Goal: Task Accomplishment & Management: Manage account settings

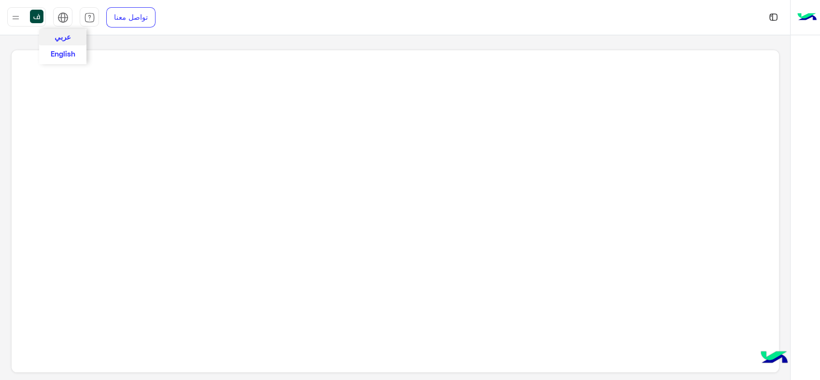
click at [72, 33] on button "عربي" at bounding box center [62, 37] width 47 height 16
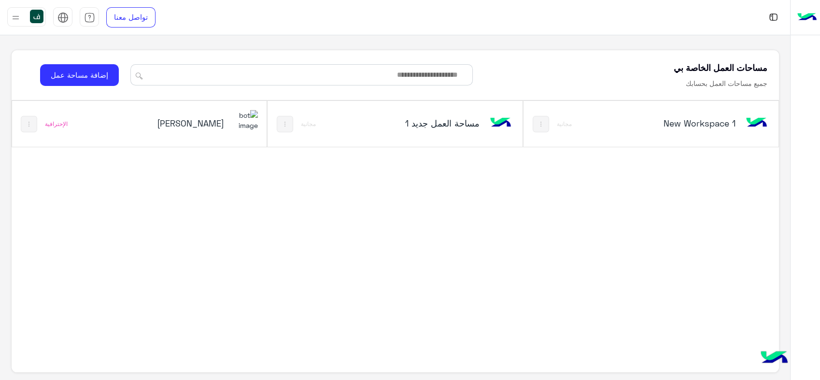
click at [232, 125] on div "[PERSON_NAME]" at bounding box center [186, 124] width 142 height 28
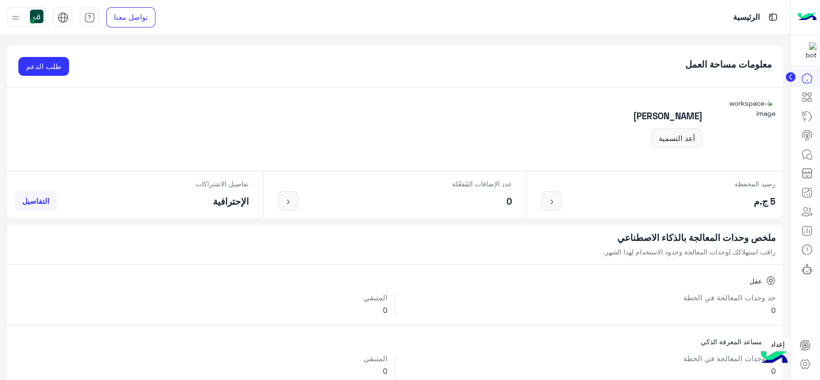
click at [808, 344] on icon at bounding box center [805, 345] width 10 height 10
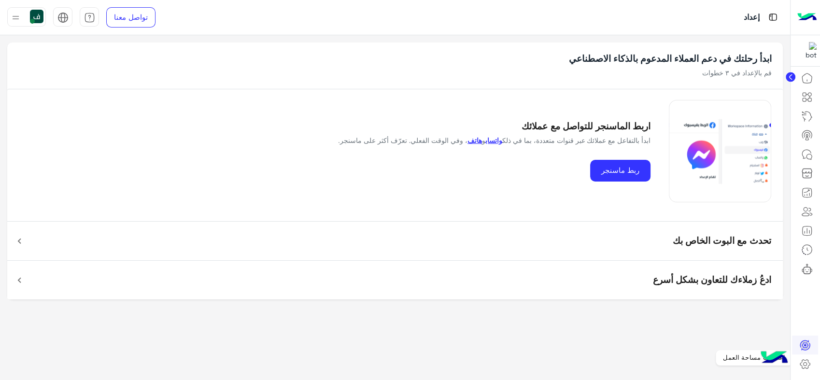
click at [802, 366] on icon at bounding box center [805, 364] width 12 height 12
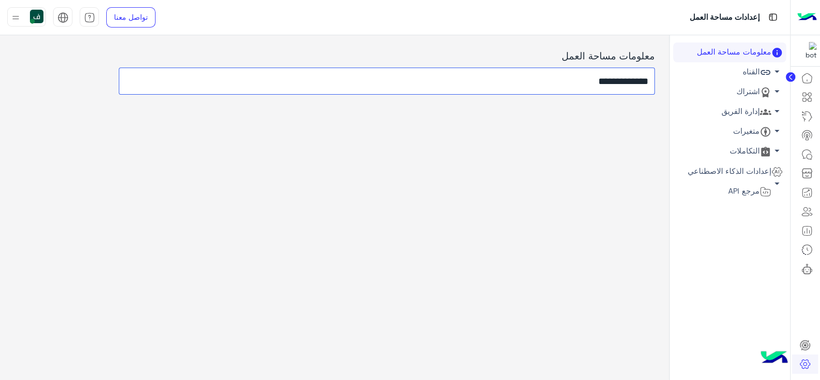
click at [581, 79] on input "**********" at bounding box center [387, 81] width 536 height 27
type input "**********"
click at [599, 133] on div "**********" at bounding box center [334, 205] width 669 height 340
click at [746, 108] on link "إدارة الفريق arrow_drop_down" at bounding box center [729, 112] width 113 height 20
click at [757, 113] on link "إدارة الفريق arrow_drop_down" at bounding box center [729, 112] width 113 height 20
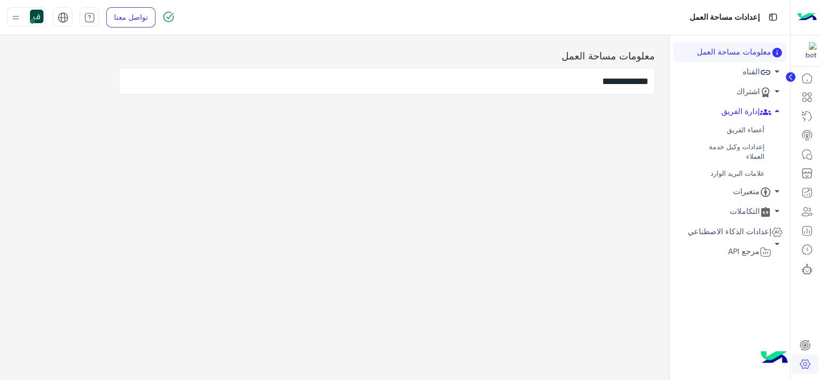
click at [746, 131] on link "أعضاء الفريق" at bounding box center [729, 130] width 113 height 17
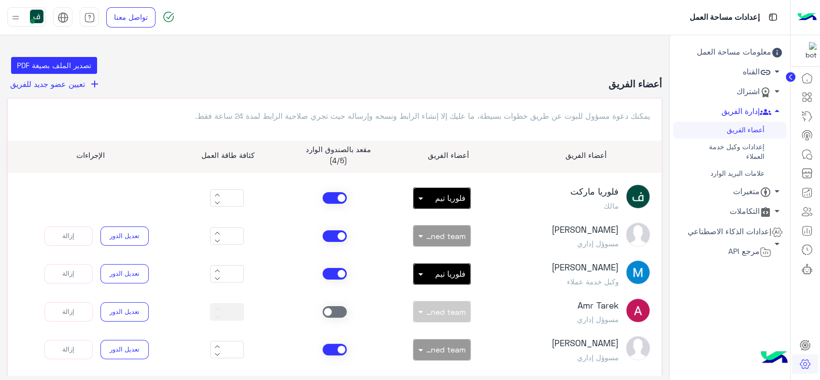
click at [435, 200] on div "بدون فريق × فلوريا تيم" at bounding box center [447, 198] width 45 height 10
click at [421, 196] on span at bounding box center [419, 198] width 12 height 10
click at [337, 232] on span at bounding box center [335, 236] width 24 height 12
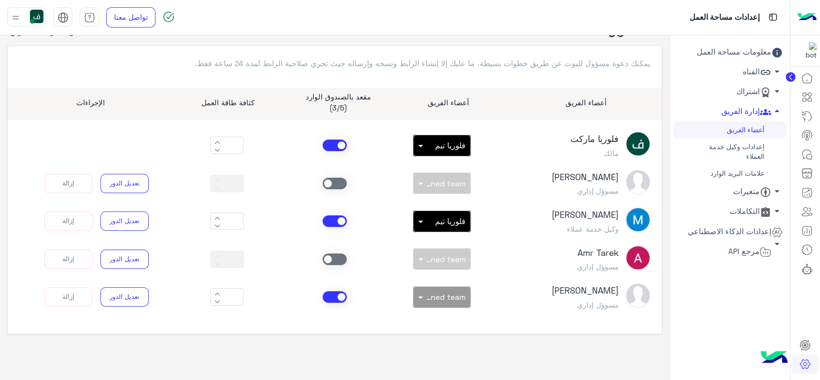
scroll to position [55, 0]
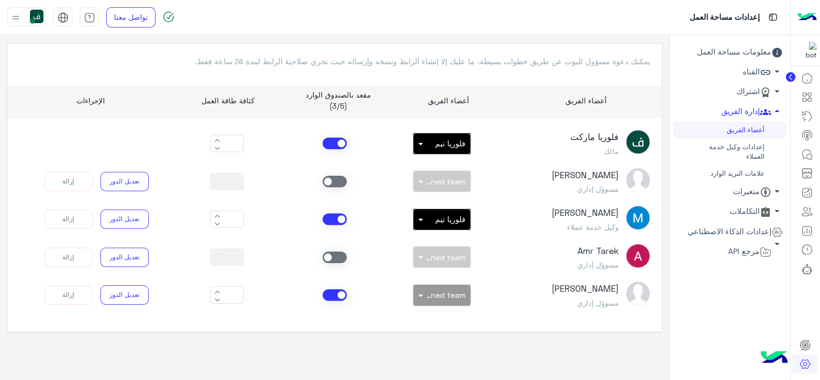
click at [332, 293] on span at bounding box center [335, 295] width 24 height 12
click at [336, 140] on span at bounding box center [335, 144] width 24 height 12
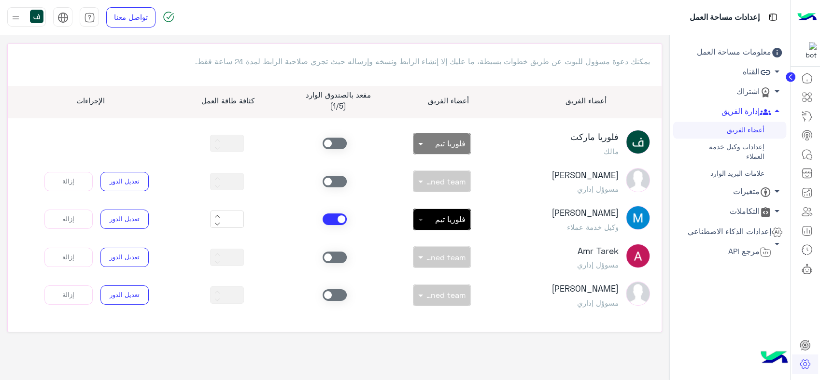
click at [420, 222] on span at bounding box center [419, 219] width 12 height 10
click at [219, 216] on icon at bounding box center [217, 216] width 6 height 6
type input "*"
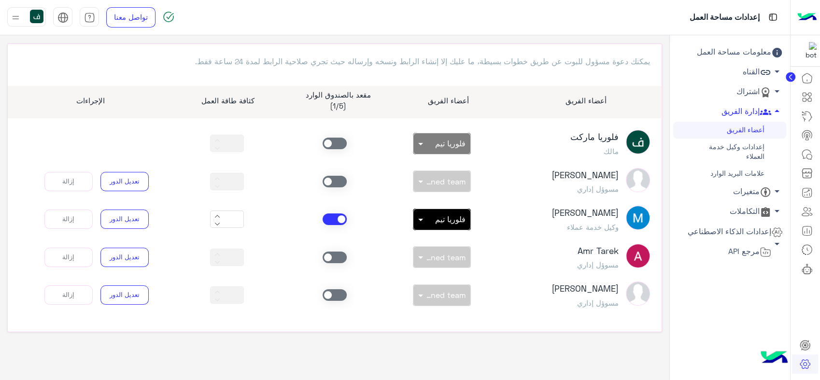
click at [271, 220] on div "*" at bounding box center [227, 219] width 108 height 17
click at [757, 146] on link "إعدادات وكيل خدمة العملاء" at bounding box center [729, 152] width 113 height 27
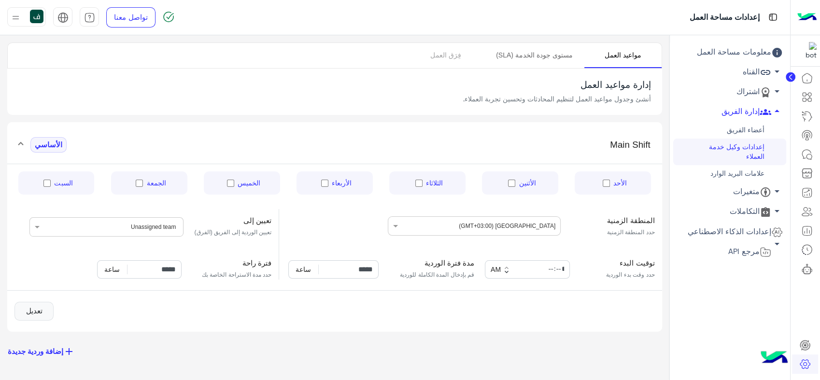
click at [533, 58] on link "مستوى جودة الخدمة (SLA)" at bounding box center [533, 55] width 99 height 25
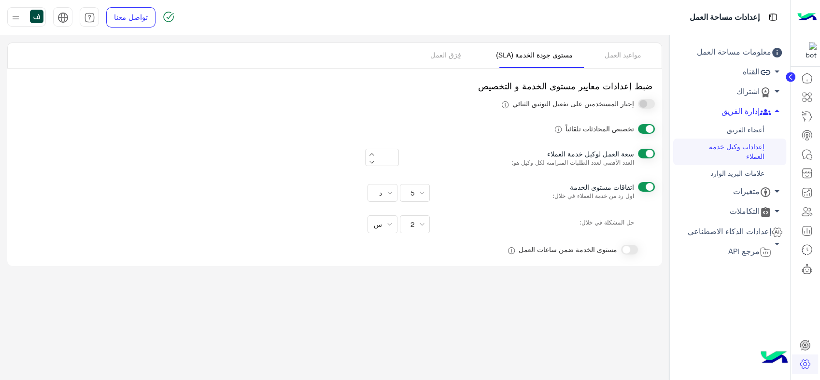
type input "*"
click at [618, 56] on link "مواعيد العمل" at bounding box center [622, 55] width 77 height 25
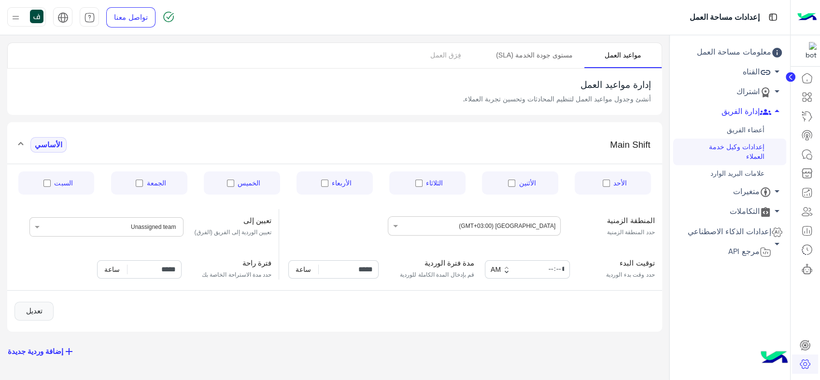
click at [534, 52] on link "مستوى جودة الخدمة (SLA)" at bounding box center [533, 55] width 99 height 25
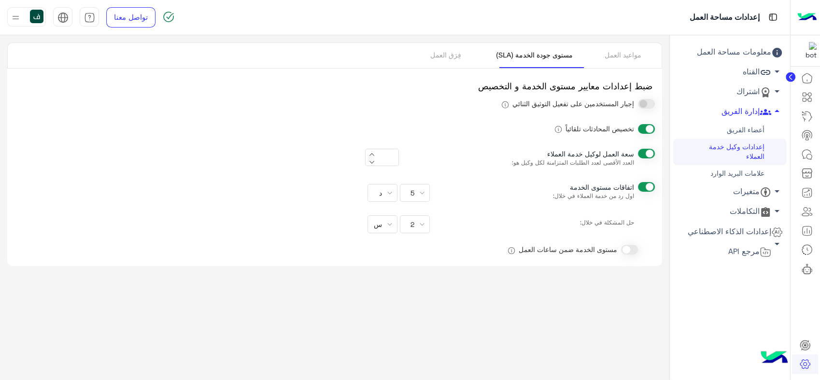
type input "*"
click at [415, 193] on div "5" at bounding box center [415, 193] width 22 height 8
click at [498, 171] on div at bounding box center [410, 190] width 820 height 380
click at [456, 46] on link "فِرَق العمل" at bounding box center [445, 55] width 77 height 25
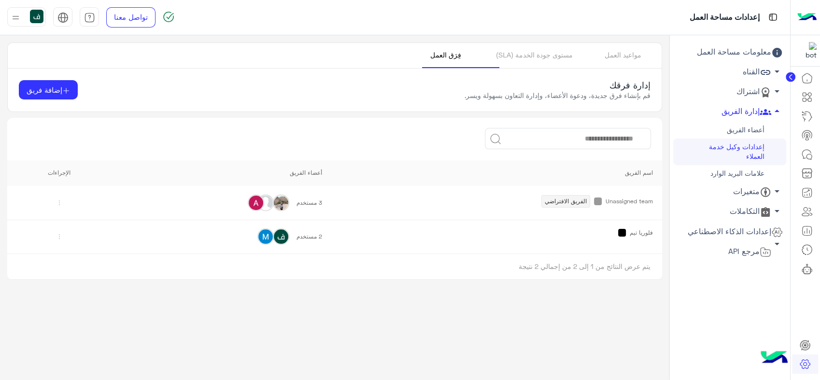
click at [509, 198] on span "Unassigned team الفريق الافتراضي" at bounding box center [496, 201] width 312 height 13
click at [267, 203] on img at bounding box center [265, 202] width 15 height 15
click at [52, 205] on img at bounding box center [59, 202] width 15 height 15
click at [182, 208] on div "3 مستخدم" at bounding box center [221, 202] width 202 height 15
click at [547, 235] on span "فلوريا تيم" at bounding box center [496, 233] width 312 height 8
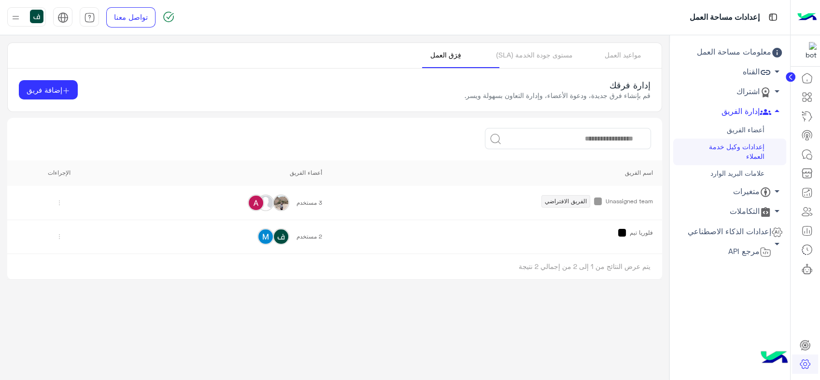
click at [53, 234] on img at bounding box center [59, 236] width 15 height 15
click at [85, 259] on link "تعديل" at bounding box center [84, 258] width 58 height 19
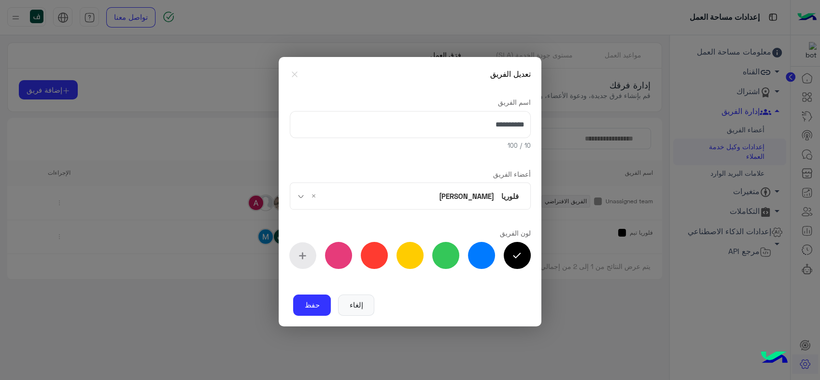
click at [306, 197] on span at bounding box center [302, 197] width 12 height 10
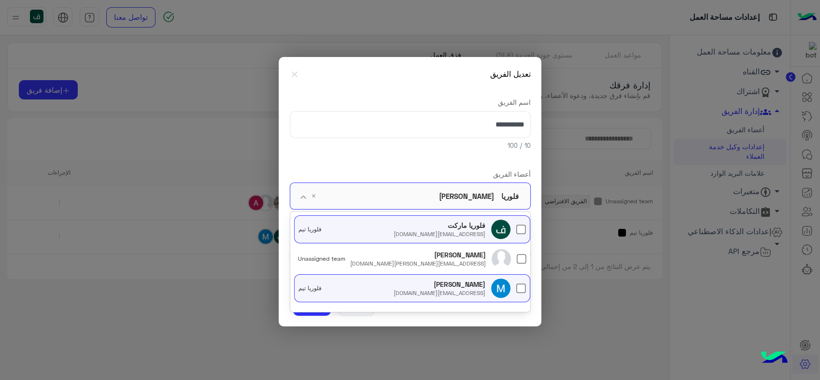
click at [180, 275] on ngb-modal-window "**********" at bounding box center [410, 190] width 820 height 380
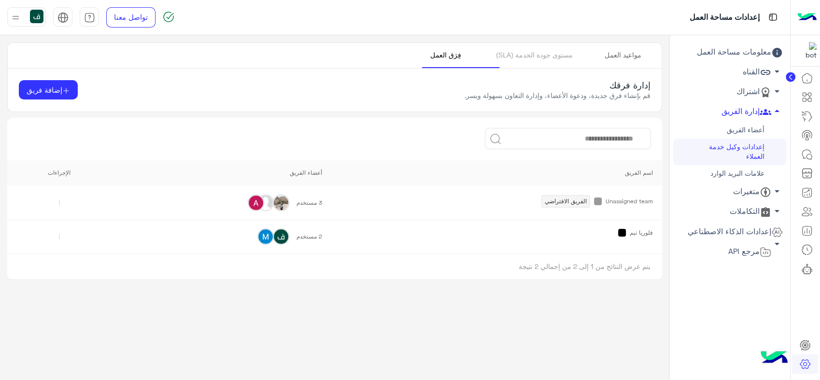
click at [608, 53] on link "مواعيد العمل" at bounding box center [622, 55] width 77 height 25
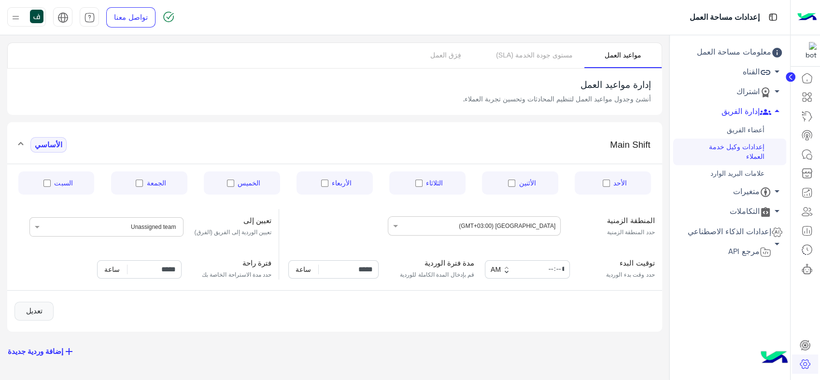
click at [730, 129] on link "أعضاء الفريق" at bounding box center [729, 130] width 113 height 17
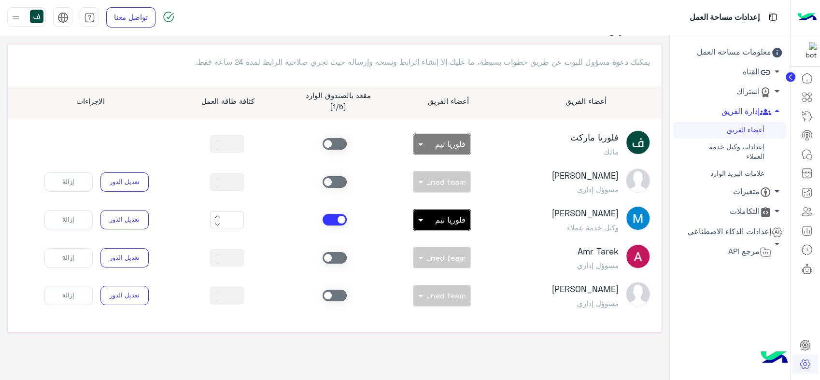
scroll to position [55, 0]
